Goal: Task Accomplishment & Management: Use online tool/utility

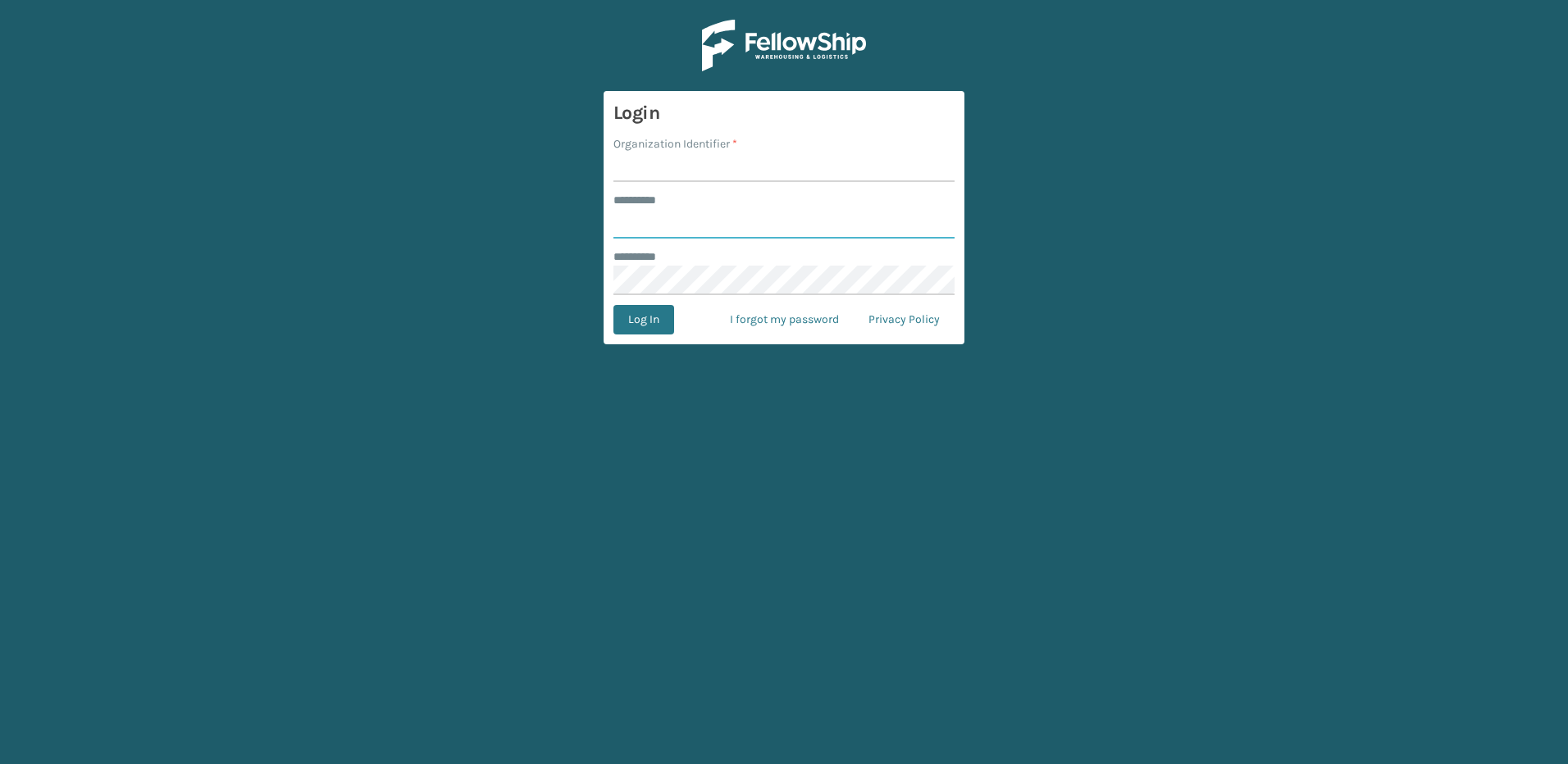
type input "********"
click at [700, 167] on input "Organization Identifier *" at bounding box center [784, 167] width 341 height 29
type input "Fellowship - East"
click at [637, 321] on button "Log In" at bounding box center [644, 319] width 61 height 29
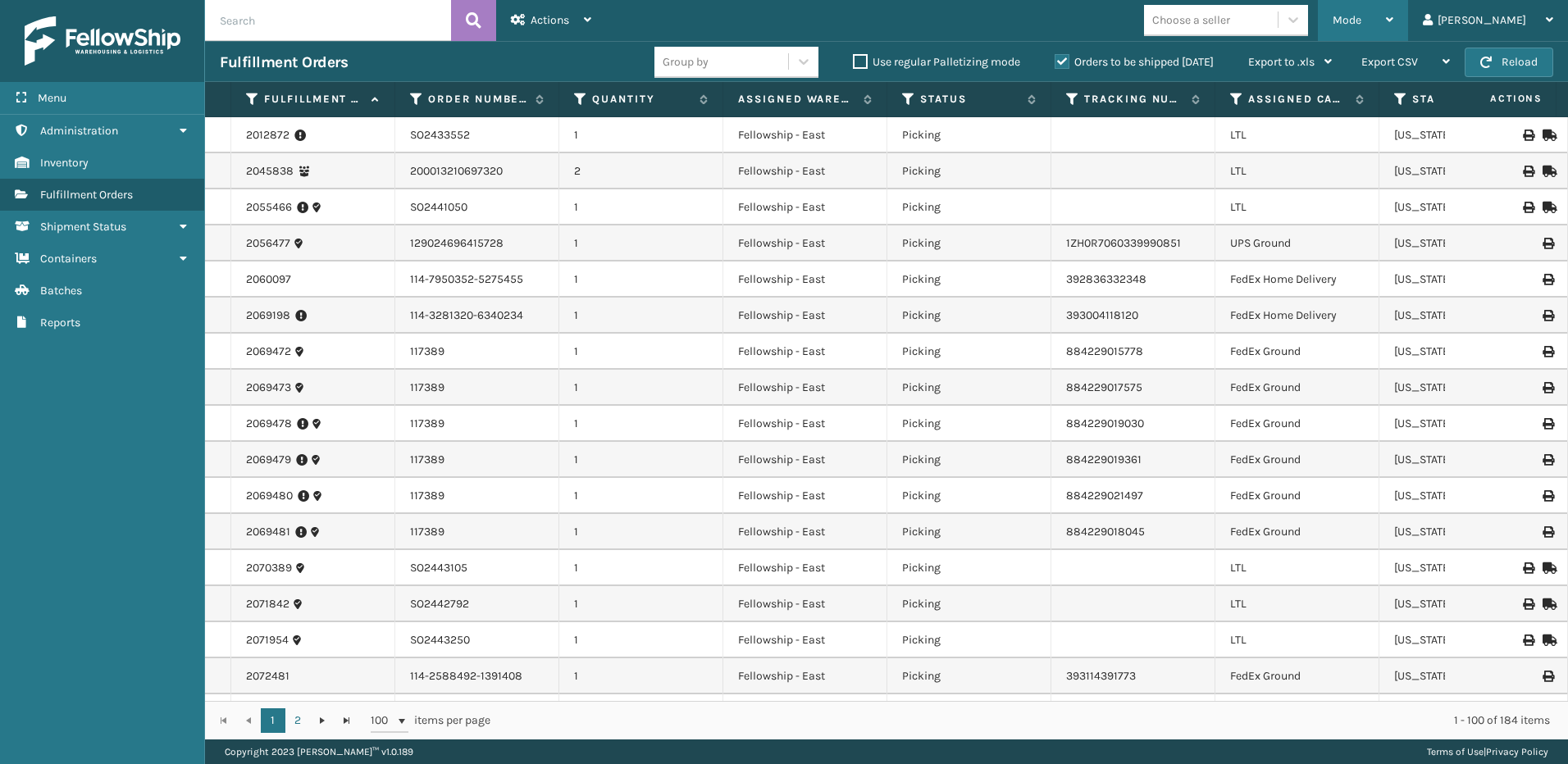
click at [1391, 27] on div "Mode" at bounding box center [1363, 20] width 61 height 41
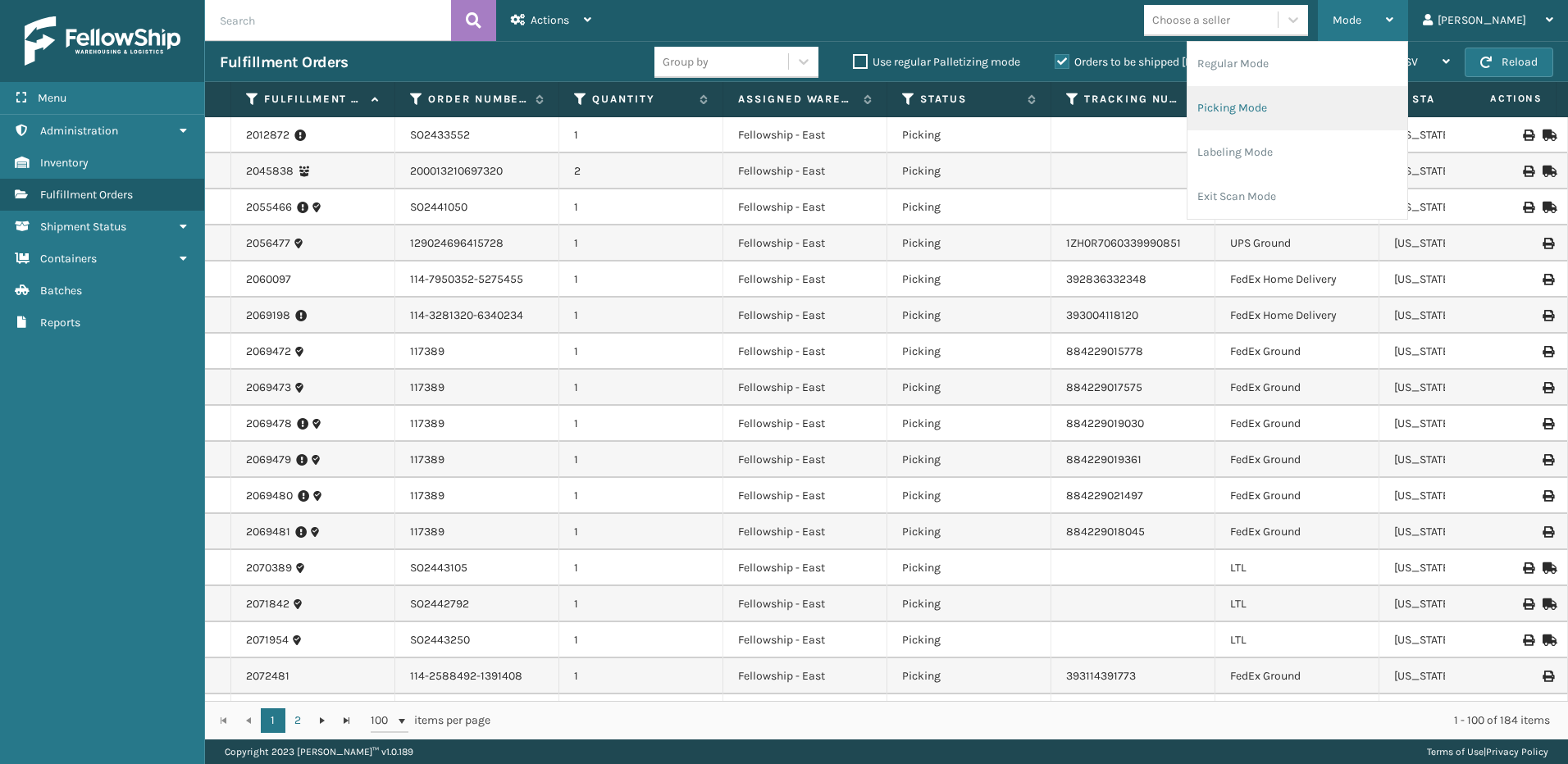
click at [1300, 117] on li "Picking Mode" at bounding box center [1298, 107] width 220 height 44
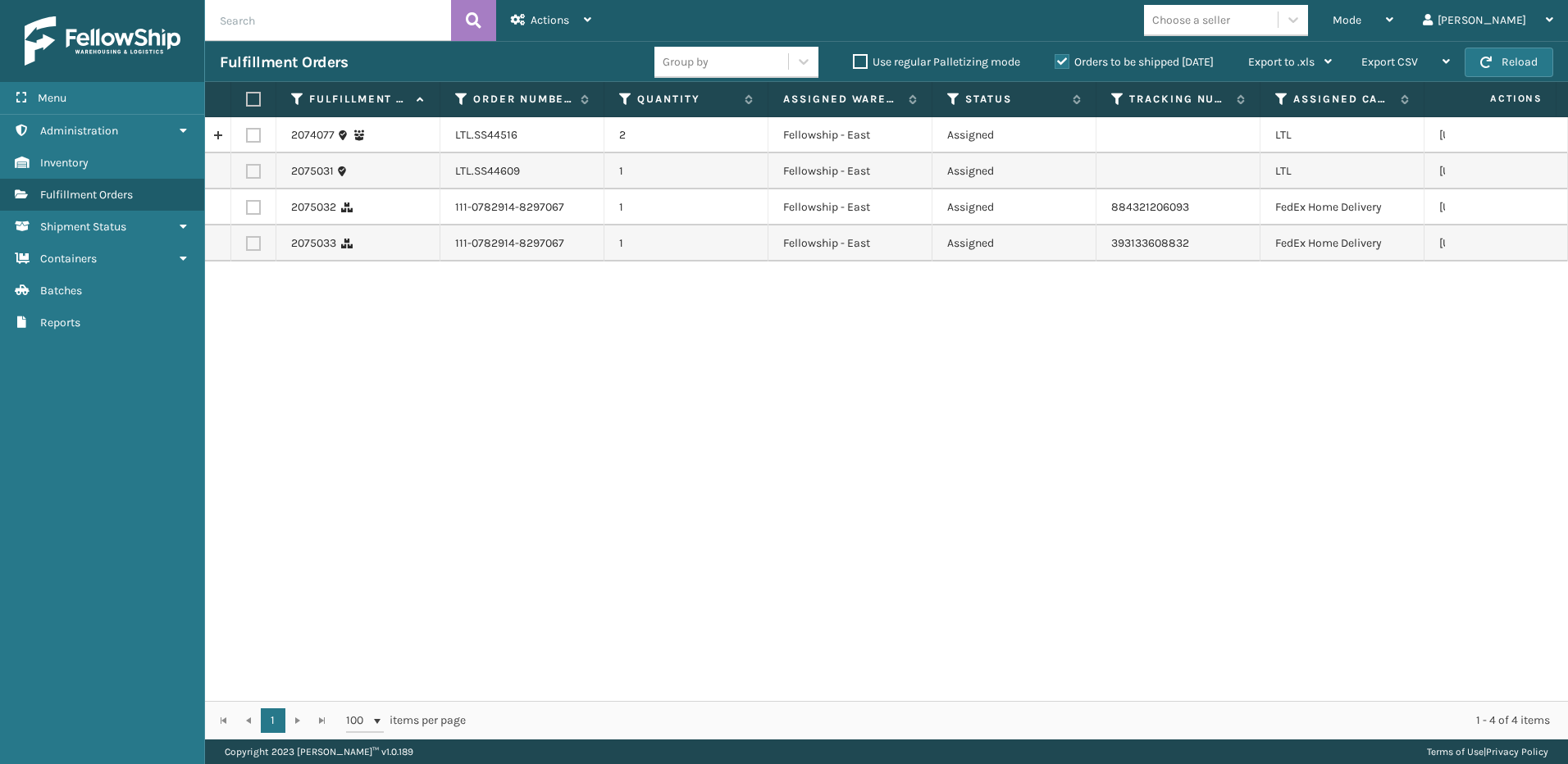
click at [248, 135] on label at bounding box center [253, 135] width 15 height 15
click at [247, 135] on input "checkbox" at bounding box center [246, 132] width 1 height 11
checkbox input "true"
click at [258, 174] on label at bounding box center [253, 172] width 15 height 15
click at [247, 174] on input "checkbox" at bounding box center [246, 169] width 1 height 11
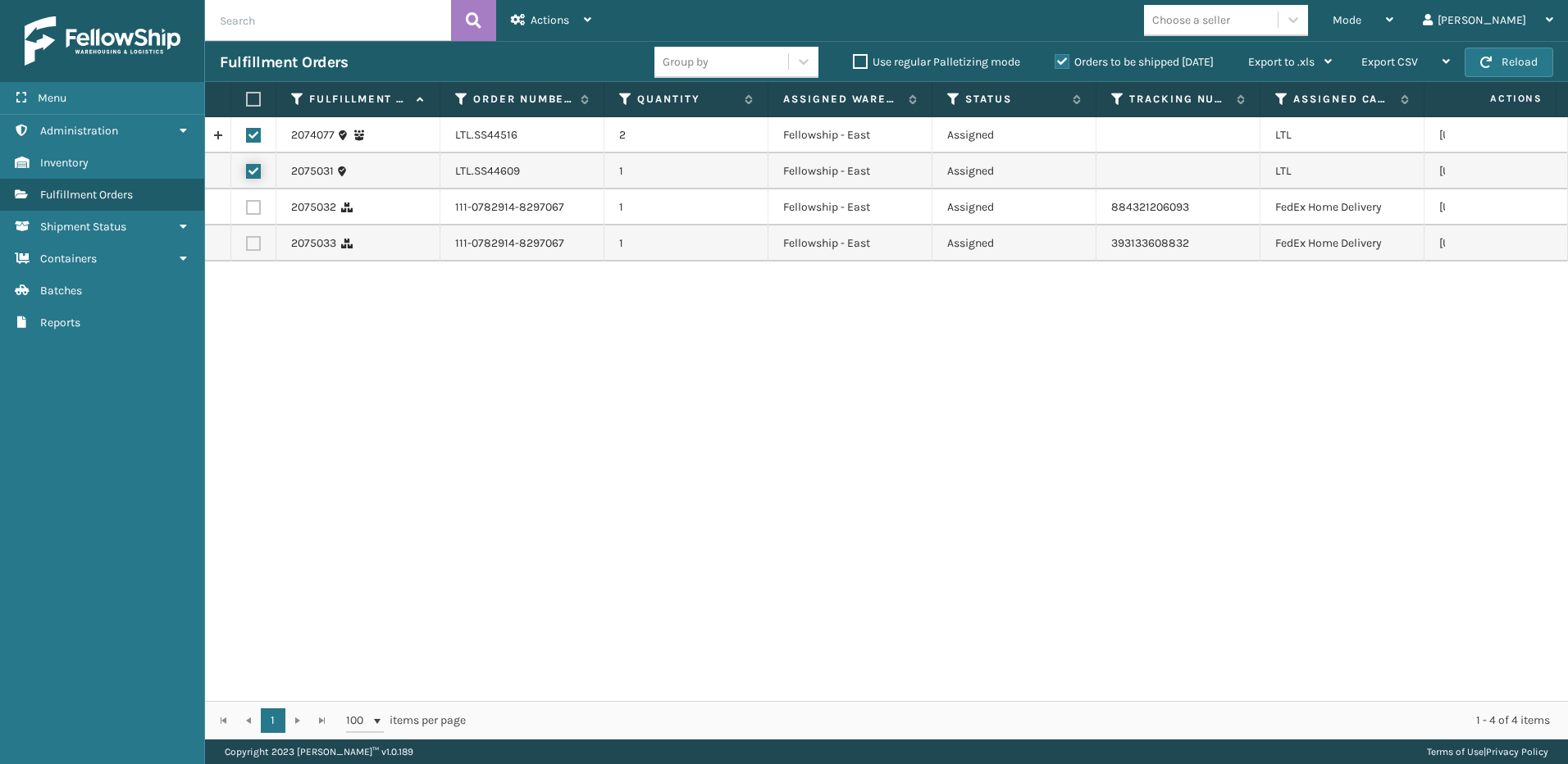
checkbox input "true"
click at [561, 20] on span "Actions" at bounding box center [550, 20] width 38 height 14
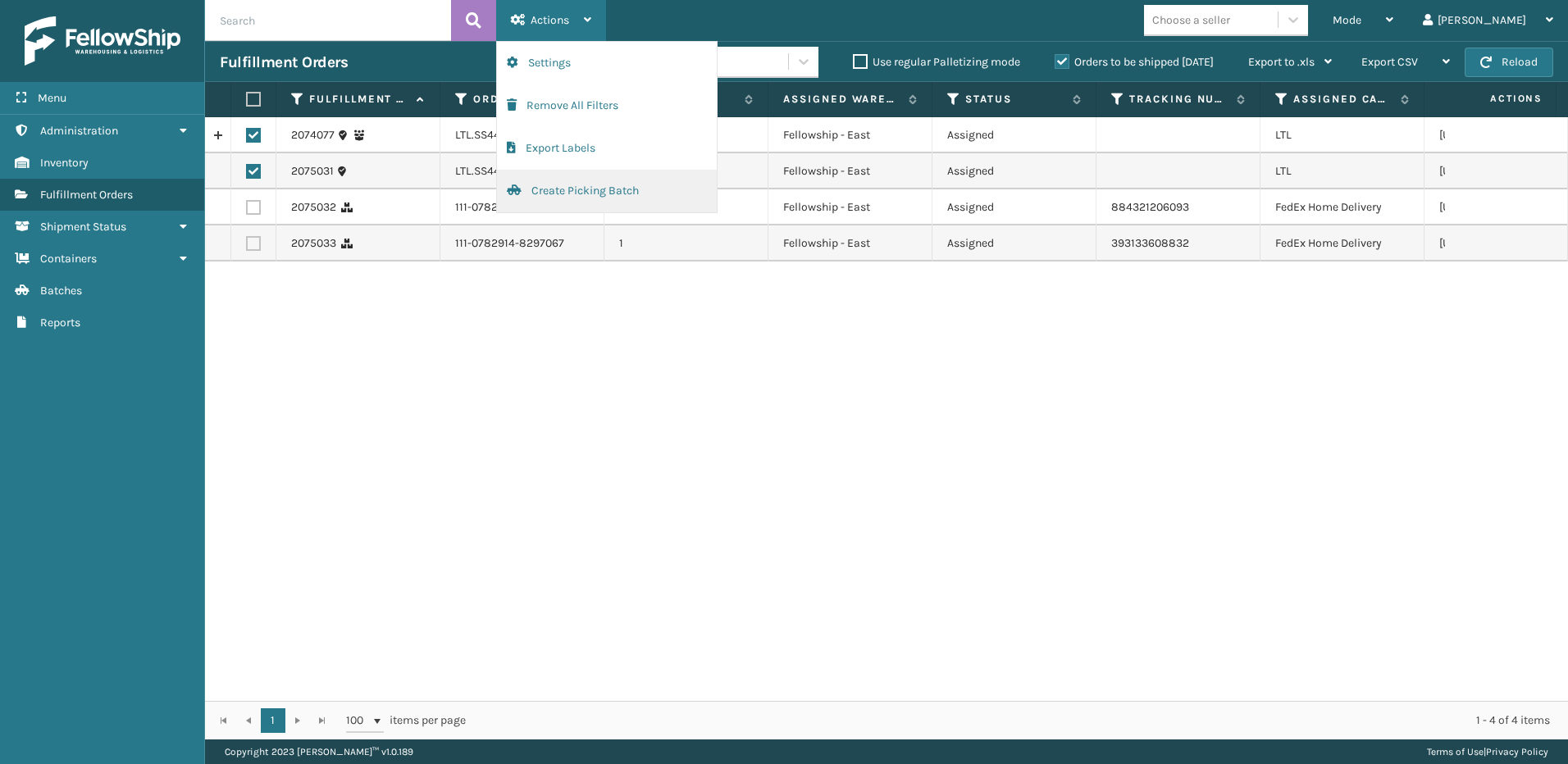
click at [557, 182] on button "Create Picking Batch" at bounding box center [607, 191] width 220 height 42
